Goal: Browse casually: Explore the website without a specific task or goal

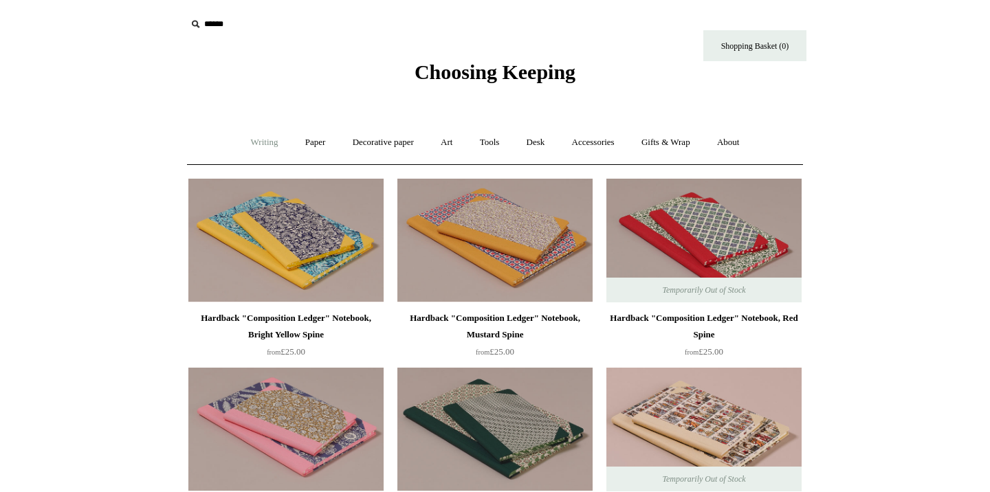
click at [253, 150] on link "Writing +" at bounding box center [265, 142] width 52 height 36
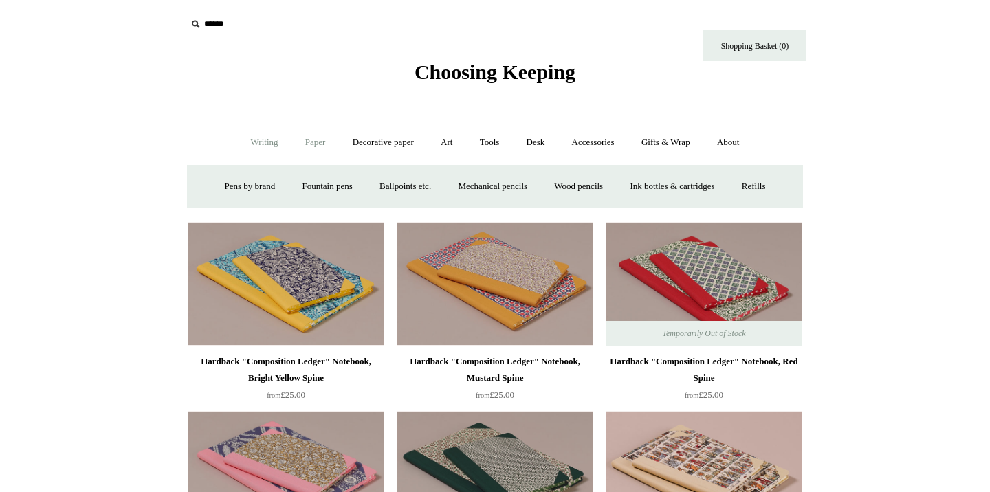
click at [309, 146] on link "Paper +" at bounding box center [315, 142] width 45 height 36
click at [300, 182] on link "Notebooks +" at bounding box center [302, 186] width 63 height 36
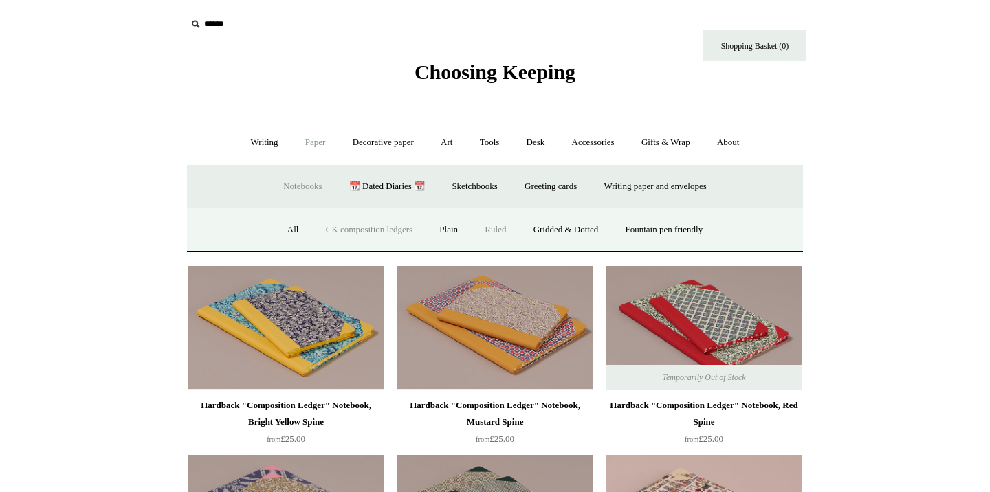
click at [503, 230] on link "Ruled" at bounding box center [495, 230] width 46 height 36
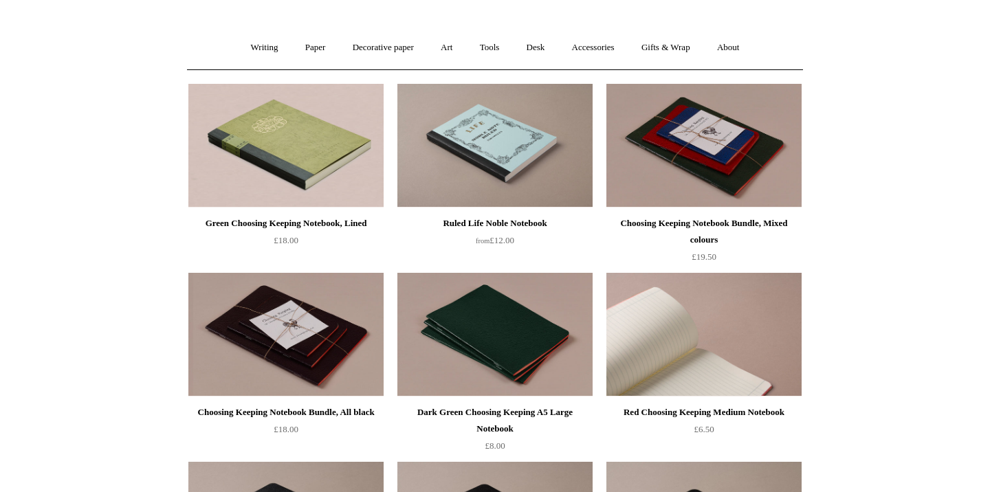
scroll to position [14, 0]
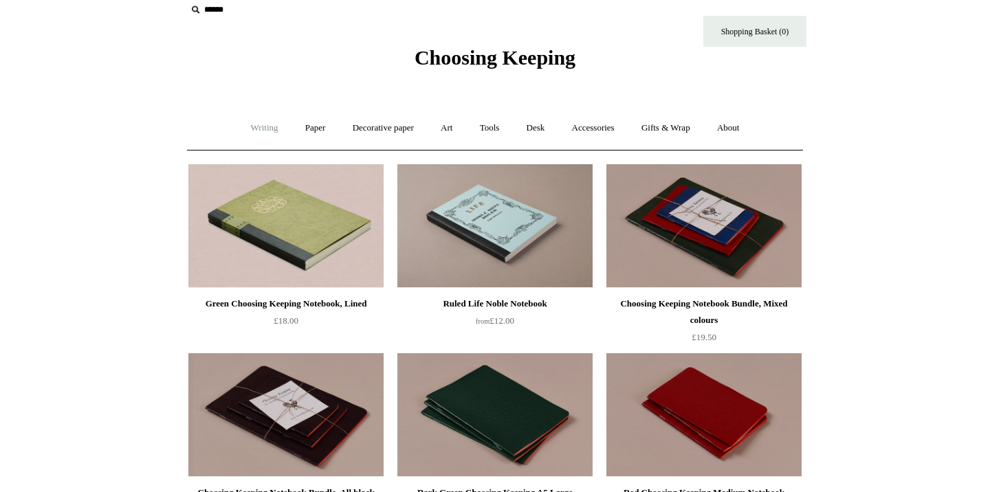
click at [254, 133] on link "Writing +" at bounding box center [265, 128] width 52 height 36
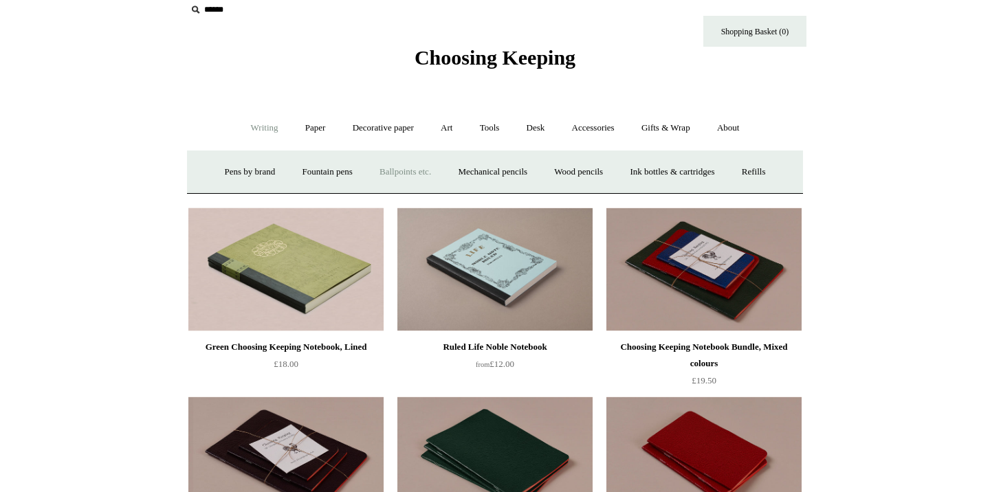
click at [397, 170] on link "Ballpoints etc. +" at bounding box center [405, 172] width 76 height 36
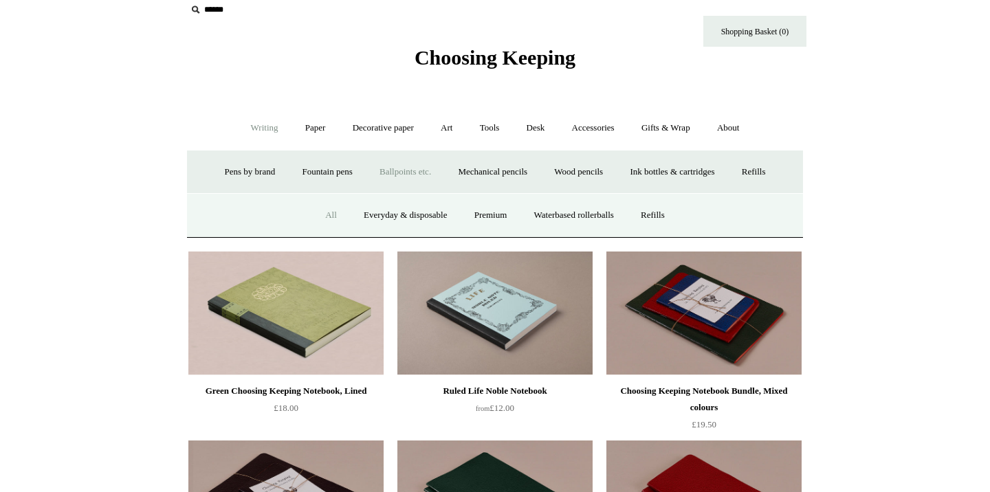
click at [322, 212] on link "All" at bounding box center [331, 215] width 36 height 36
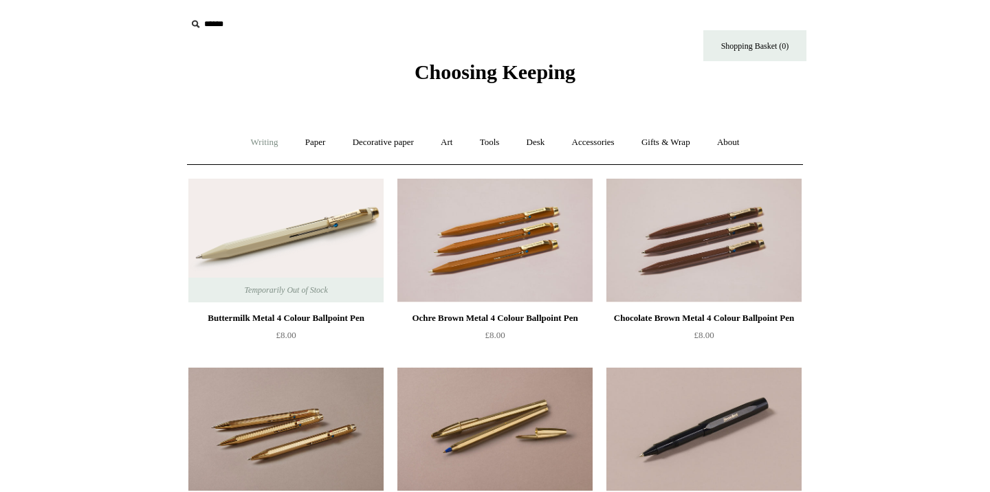
click at [256, 142] on link "Writing +" at bounding box center [265, 142] width 52 height 36
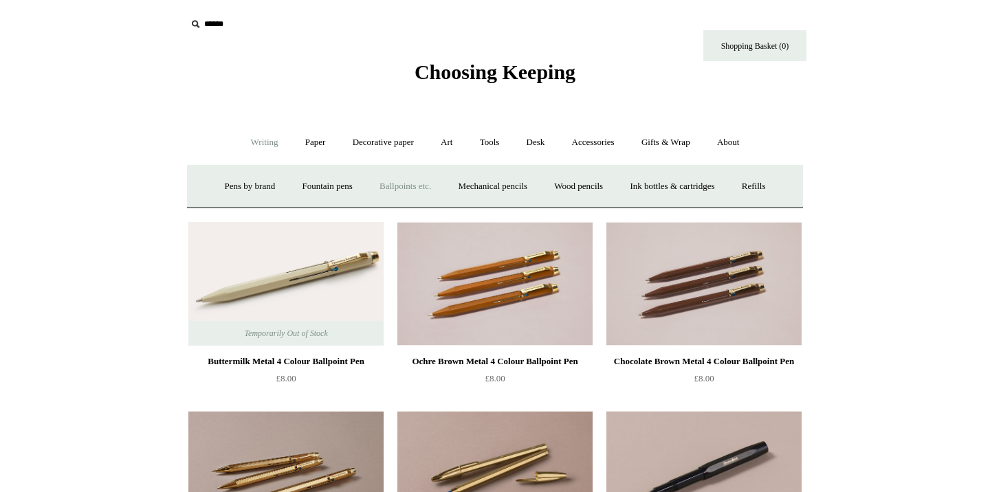
click at [395, 185] on link "Ballpoints etc. +" at bounding box center [405, 186] width 76 height 36
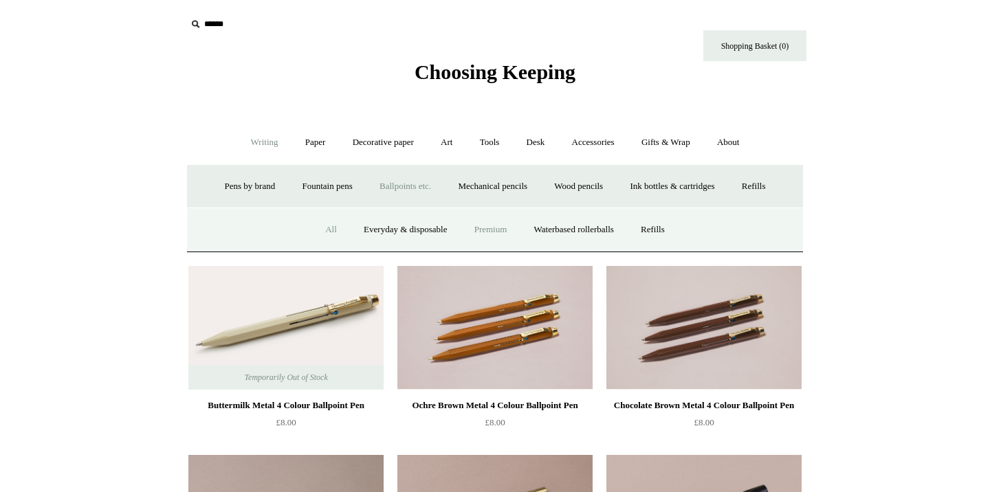
click at [492, 232] on link "Premium" at bounding box center [491, 230] width 58 height 36
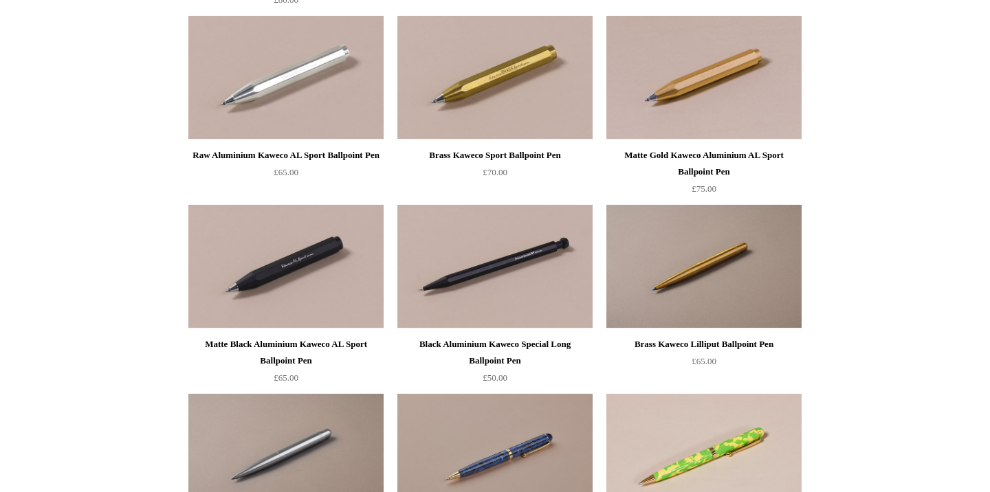
scroll to position [517, 0]
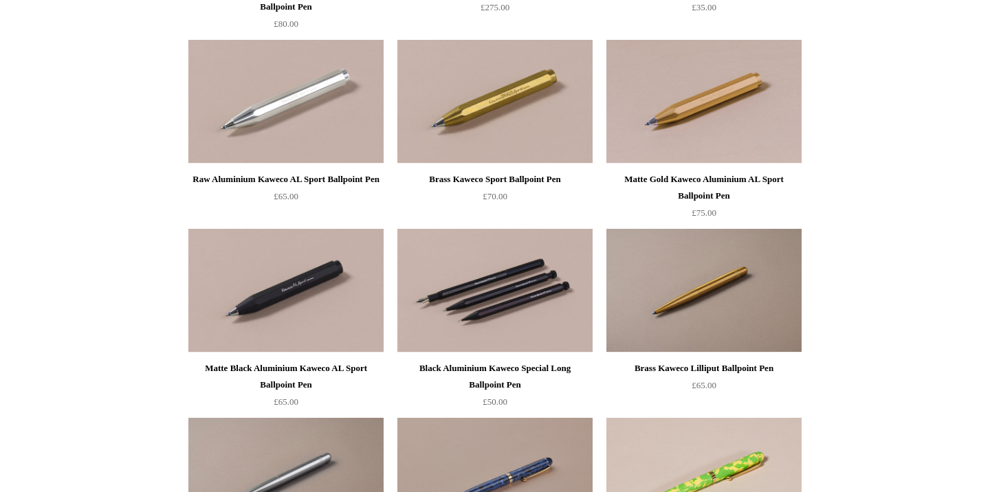
click at [483, 331] on img at bounding box center [494, 291] width 195 height 124
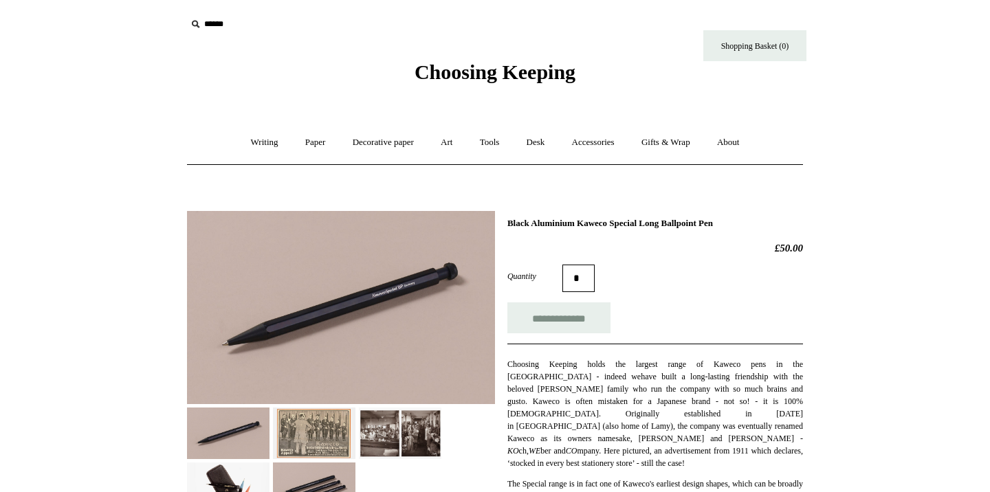
click at [340, 435] on img at bounding box center [314, 434] width 83 height 52
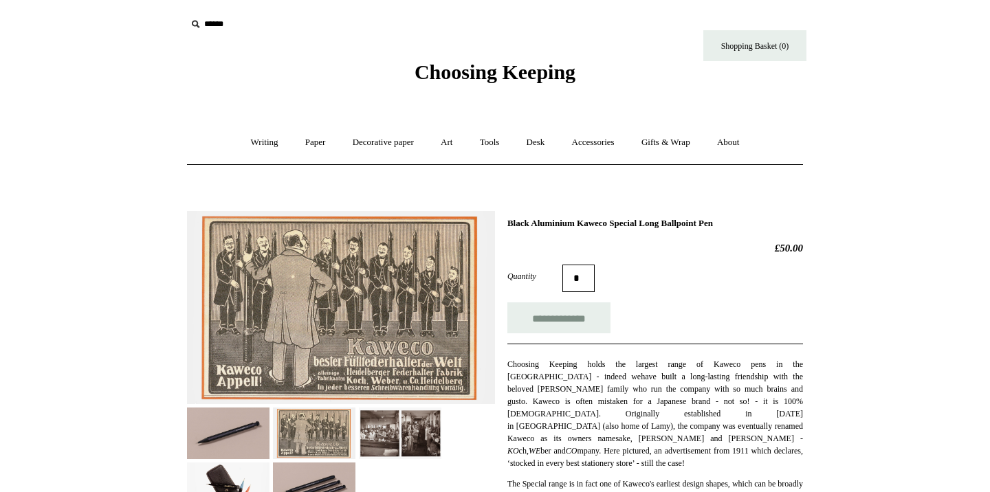
click at [404, 435] on img at bounding box center [400, 434] width 83 height 52
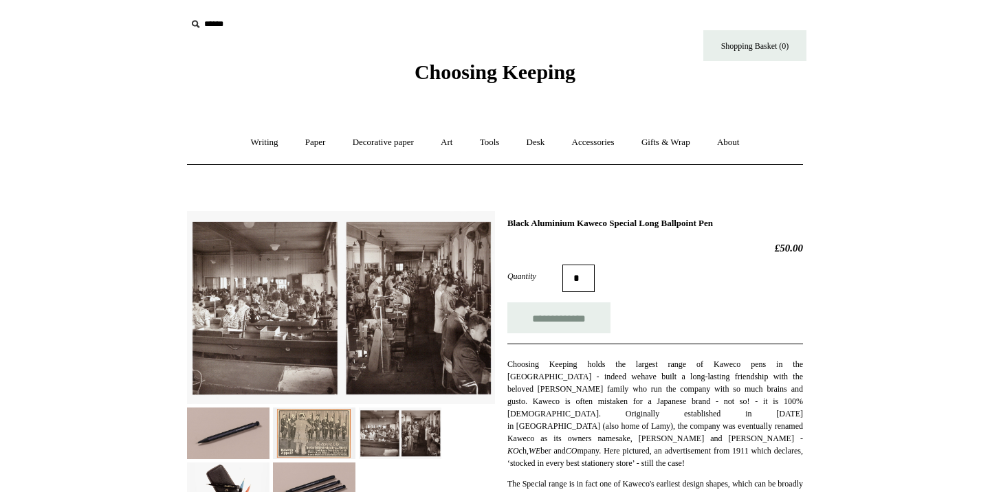
click at [435, 436] on img at bounding box center [400, 434] width 83 height 52
click at [309, 435] on img at bounding box center [314, 434] width 83 height 52
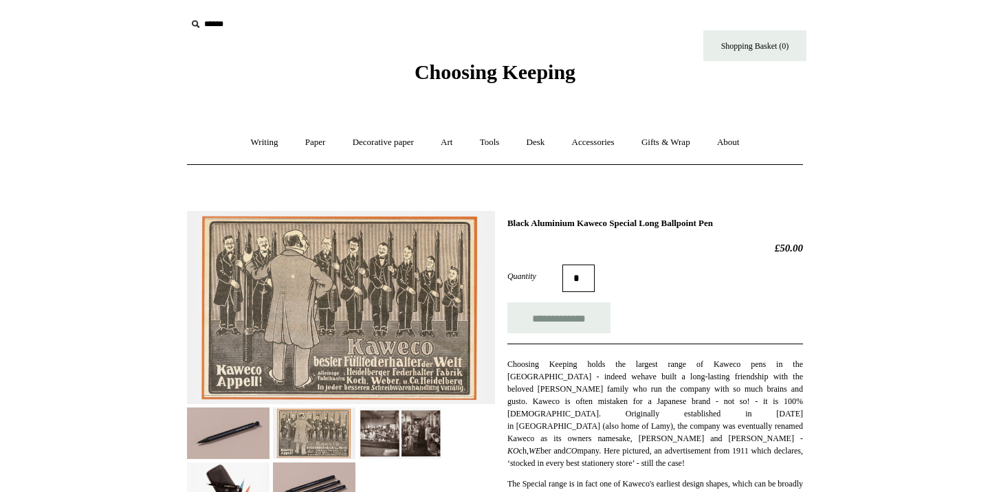
click at [234, 430] on img at bounding box center [228, 434] width 83 height 52
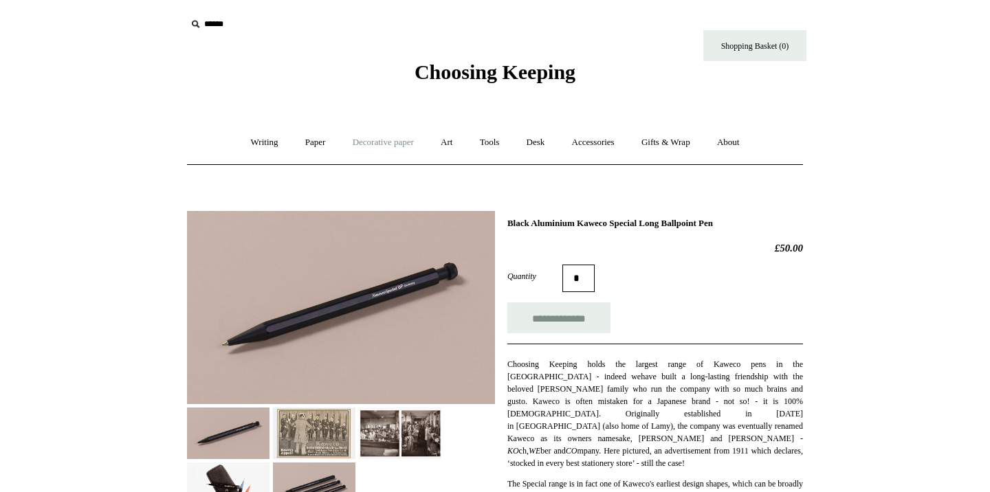
click at [385, 144] on link "Decorative paper +" at bounding box center [383, 142] width 86 height 36
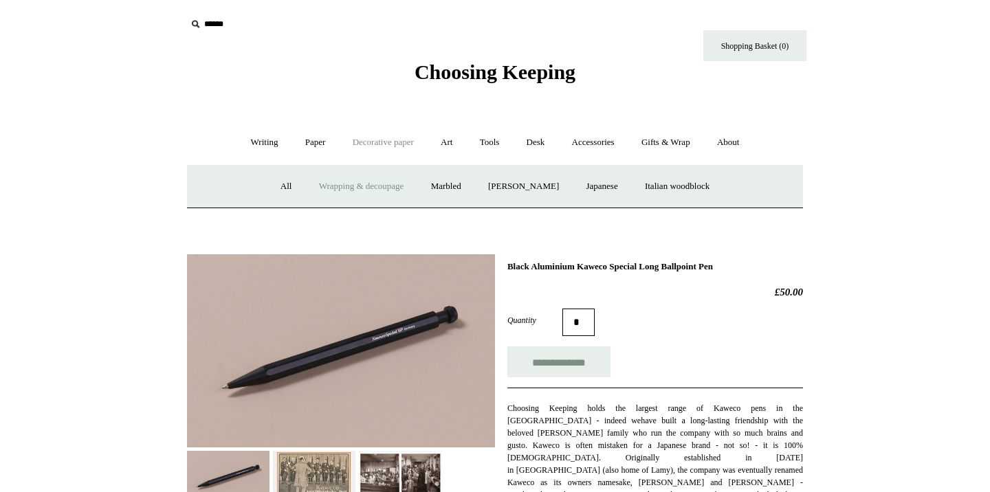
click at [373, 191] on link "Wrapping & decoupage" at bounding box center [362, 186] width 110 height 36
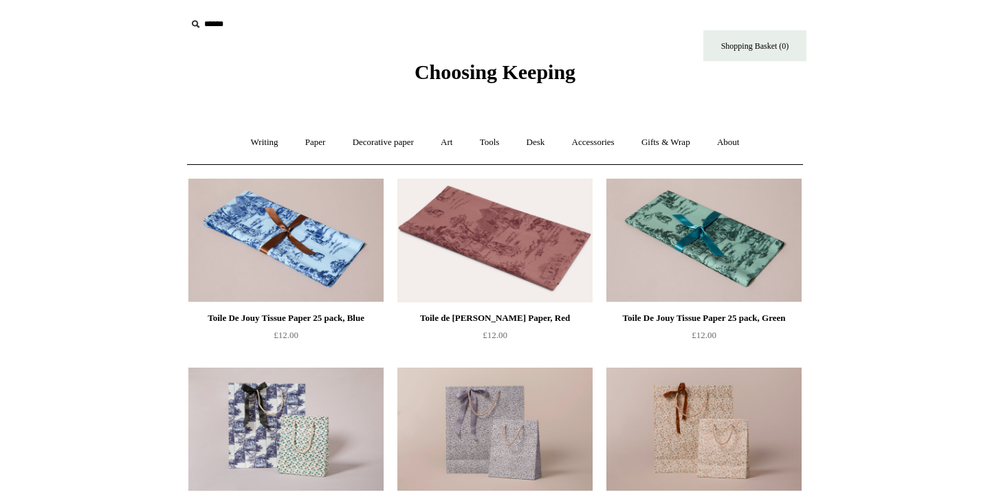
scroll to position [14, 0]
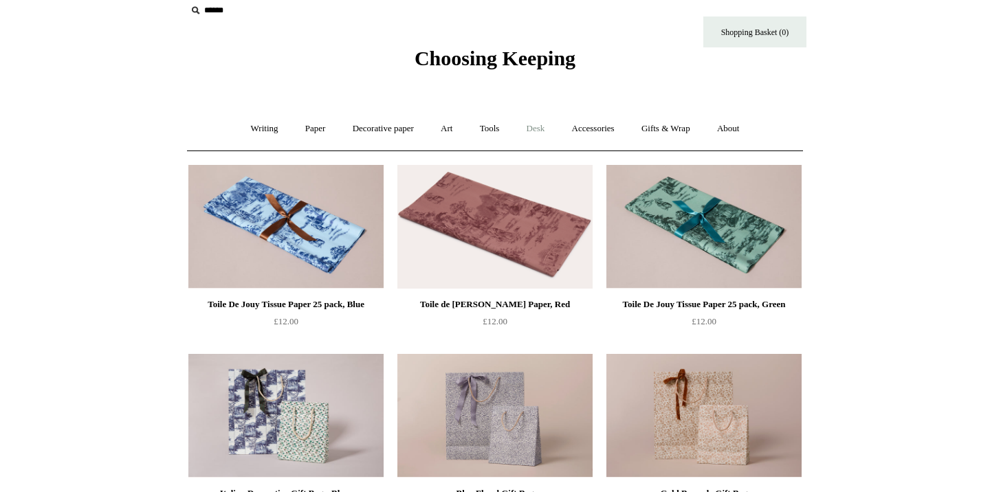
click at [546, 134] on link "Desk +" at bounding box center [535, 129] width 43 height 36
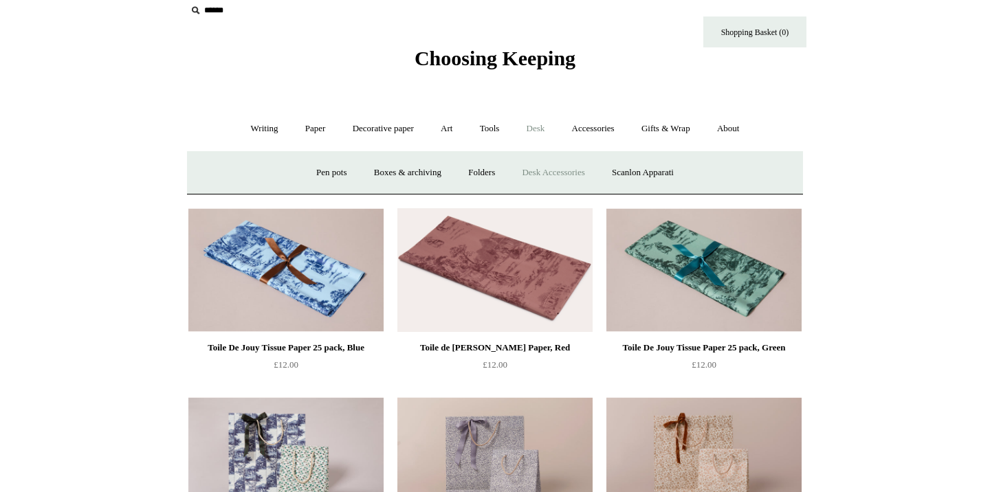
click at [545, 166] on link "Desk Accessories" at bounding box center [553, 173] width 87 height 36
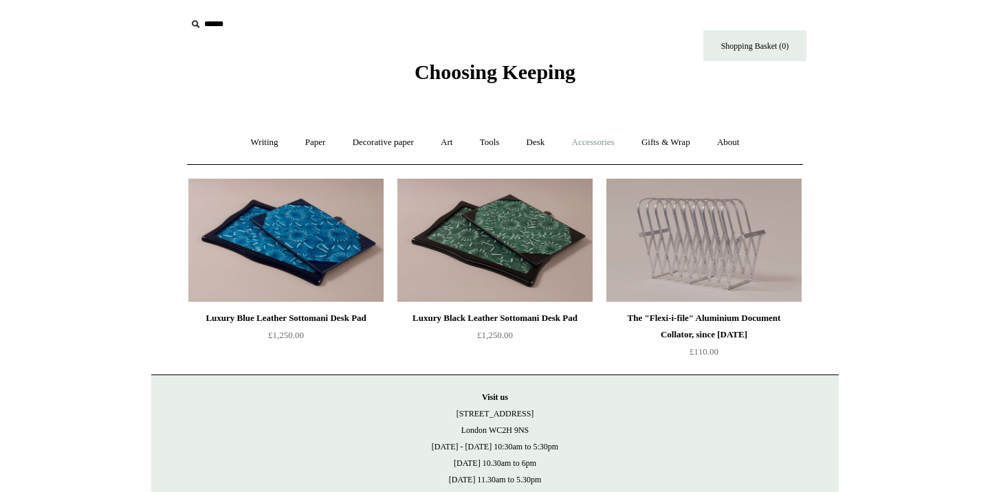
click at [611, 143] on link "Accessories +" at bounding box center [593, 142] width 67 height 36
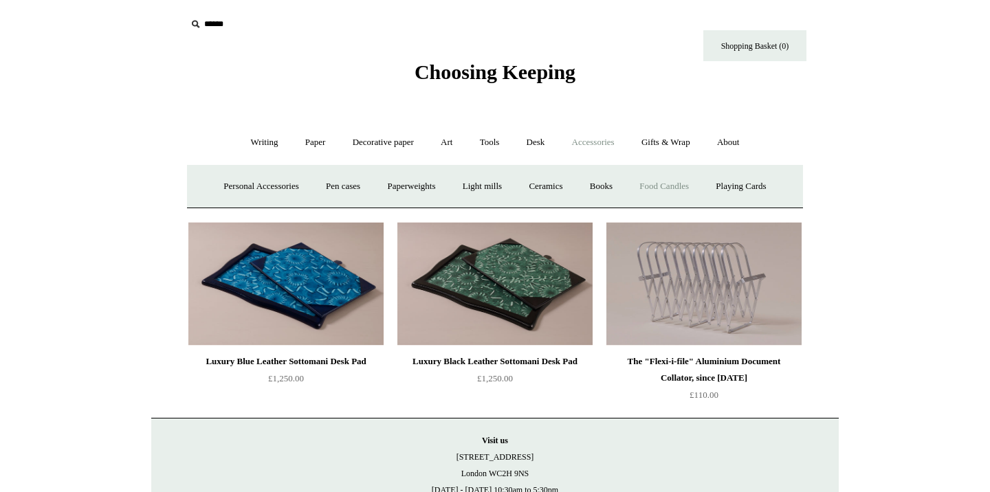
click at [662, 189] on link "Food Candles" at bounding box center [664, 186] width 74 height 36
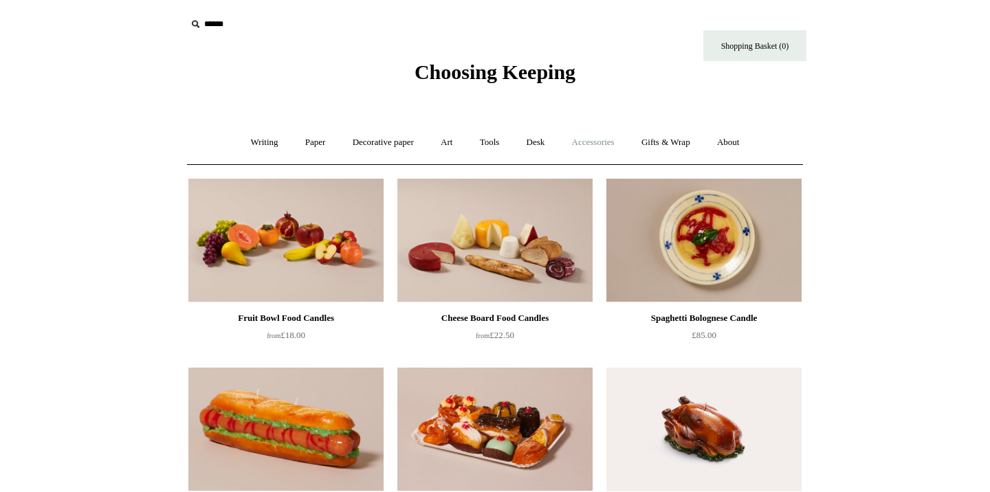
click at [614, 140] on link "Accessories +" at bounding box center [593, 142] width 67 height 36
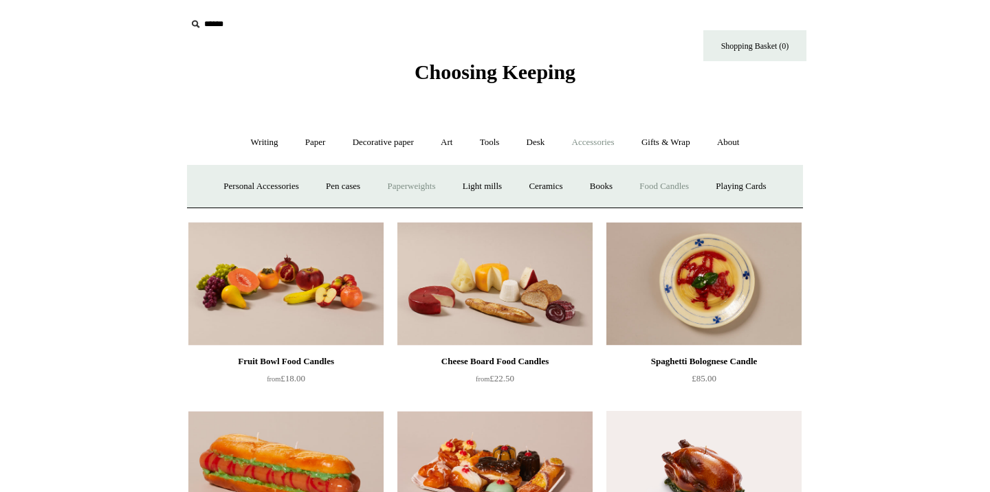
click at [426, 193] on link "Paperweights +" at bounding box center [411, 186] width 73 height 36
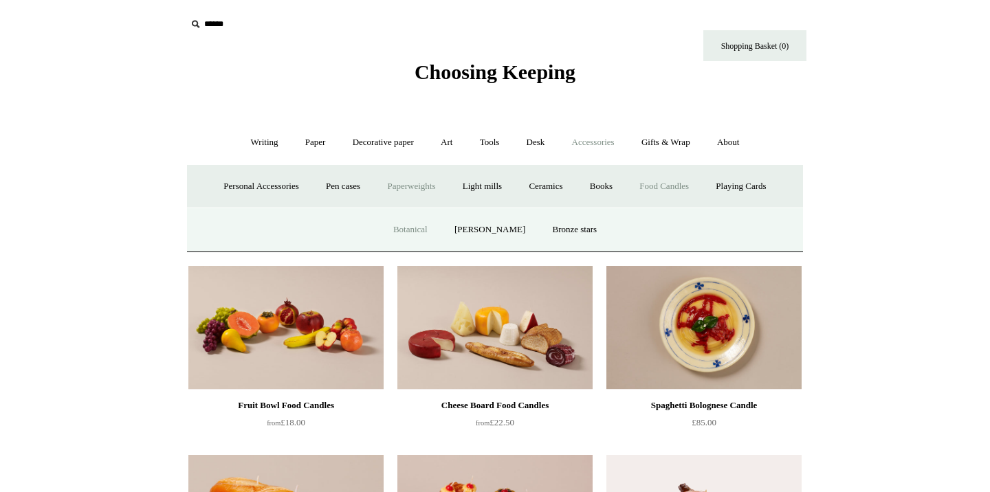
click at [425, 239] on link "Botanical" at bounding box center [410, 230] width 59 height 36
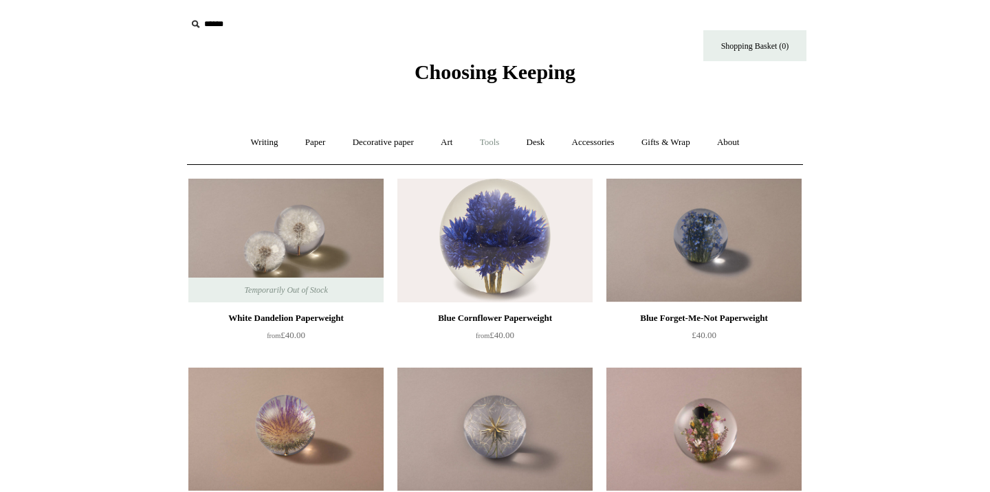
click at [505, 153] on link "Tools +" at bounding box center [490, 142] width 45 height 36
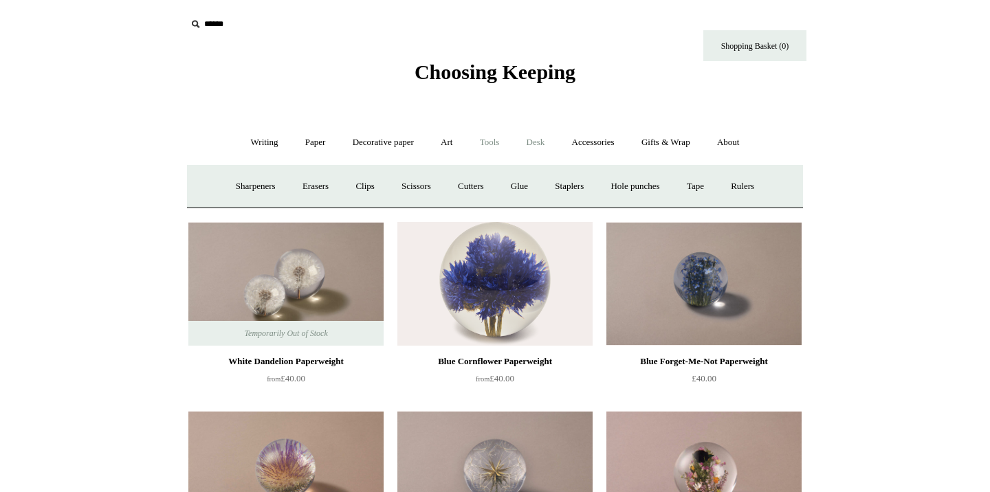
click at [537, 149] on link "Desk +" at bounding box center [535, 142] width 43 height 36
click at [590, 153] on link "Accessories +" at bounding box center [593, 142] width 67 height 36
click at [417, 184] on link "Paperweights +" at bounding box center [411, 186] width 73 height 36
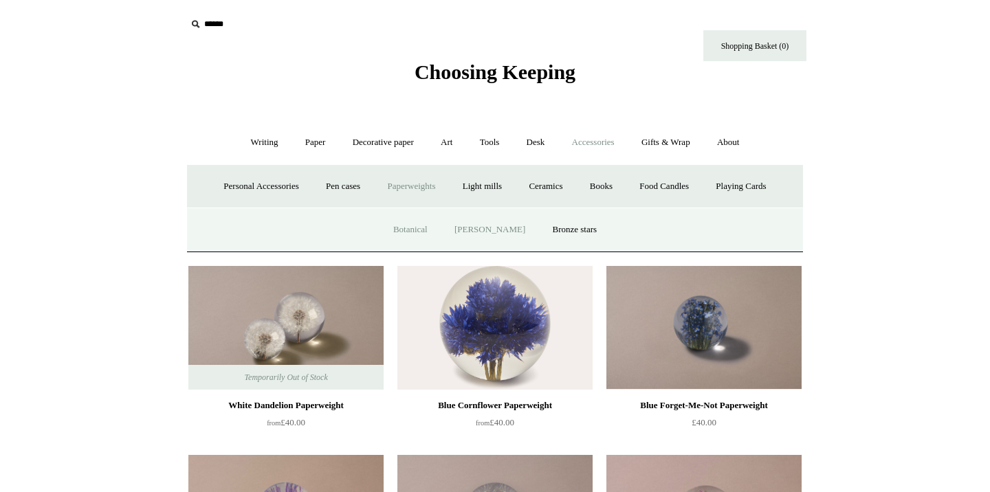
click at [503, 232] on link "[PERSON_NAME]" at bounding box center [490, 230] width 96 height 36
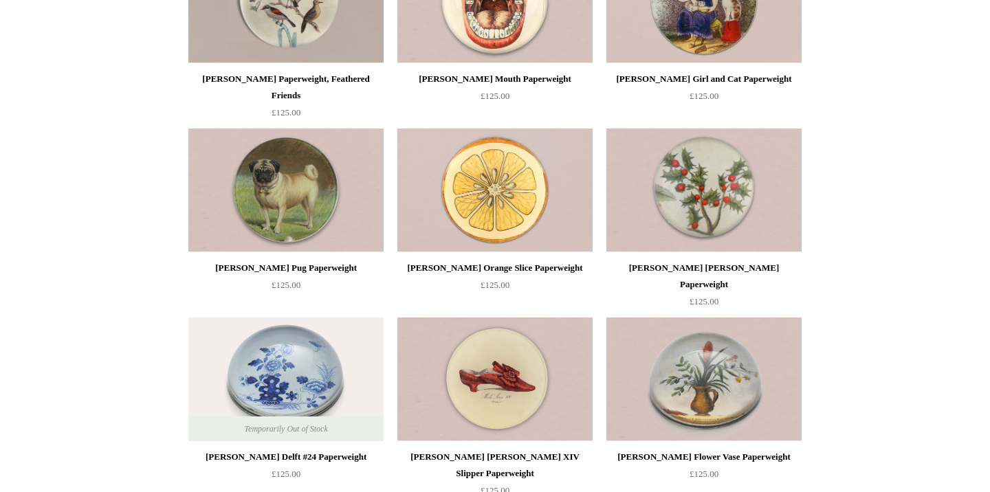
scroll to position [352, 0]
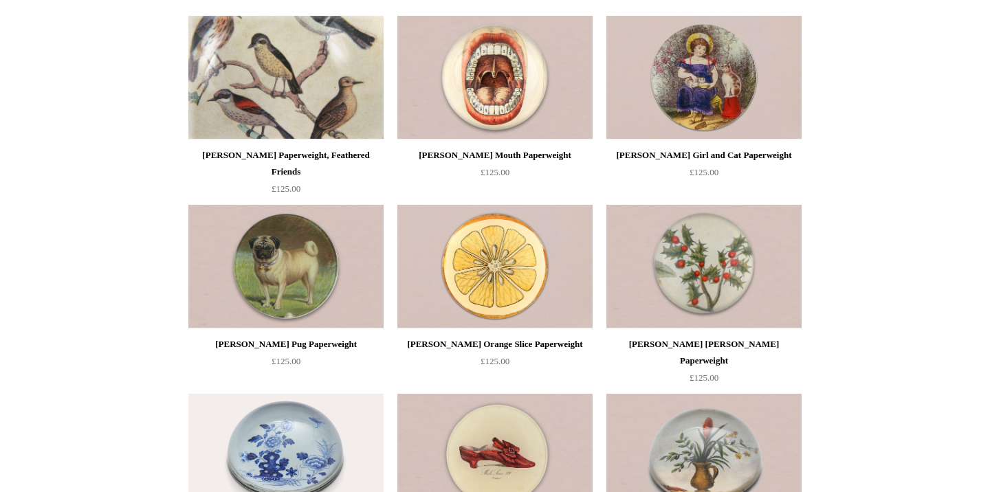
click at [296, 97] on img at bounding box center [285, 78] width 195 height 124
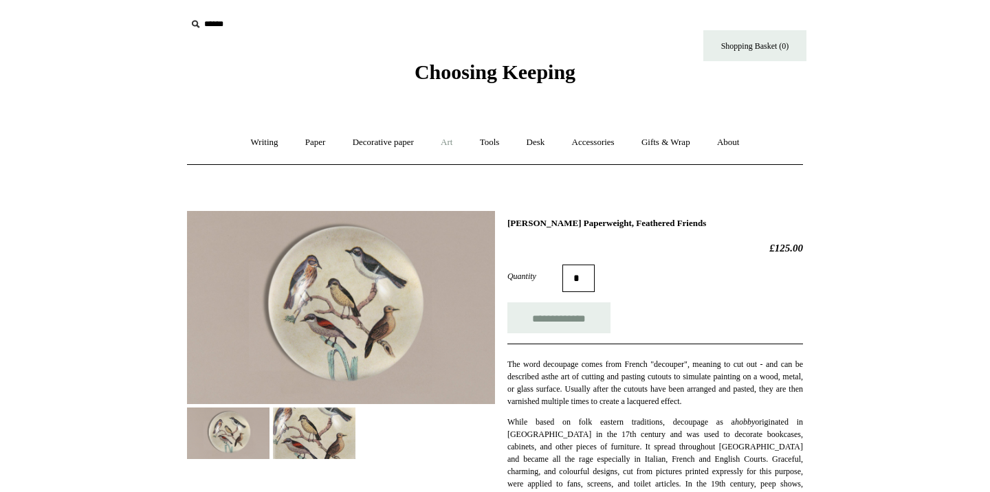
click at [446, 139] on link "Art +" at bounding box center [446, 142] width 36 height 36
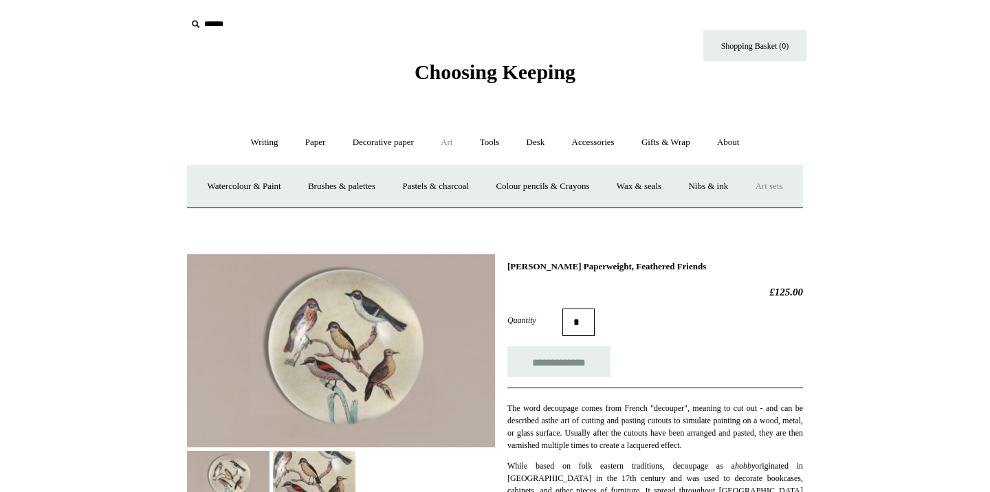
click at [743, 205] on link "Art sets" at bounding box center [769, 186] width 52 height 36
